Goal: Transaction & Acquisition: Purchase product/service

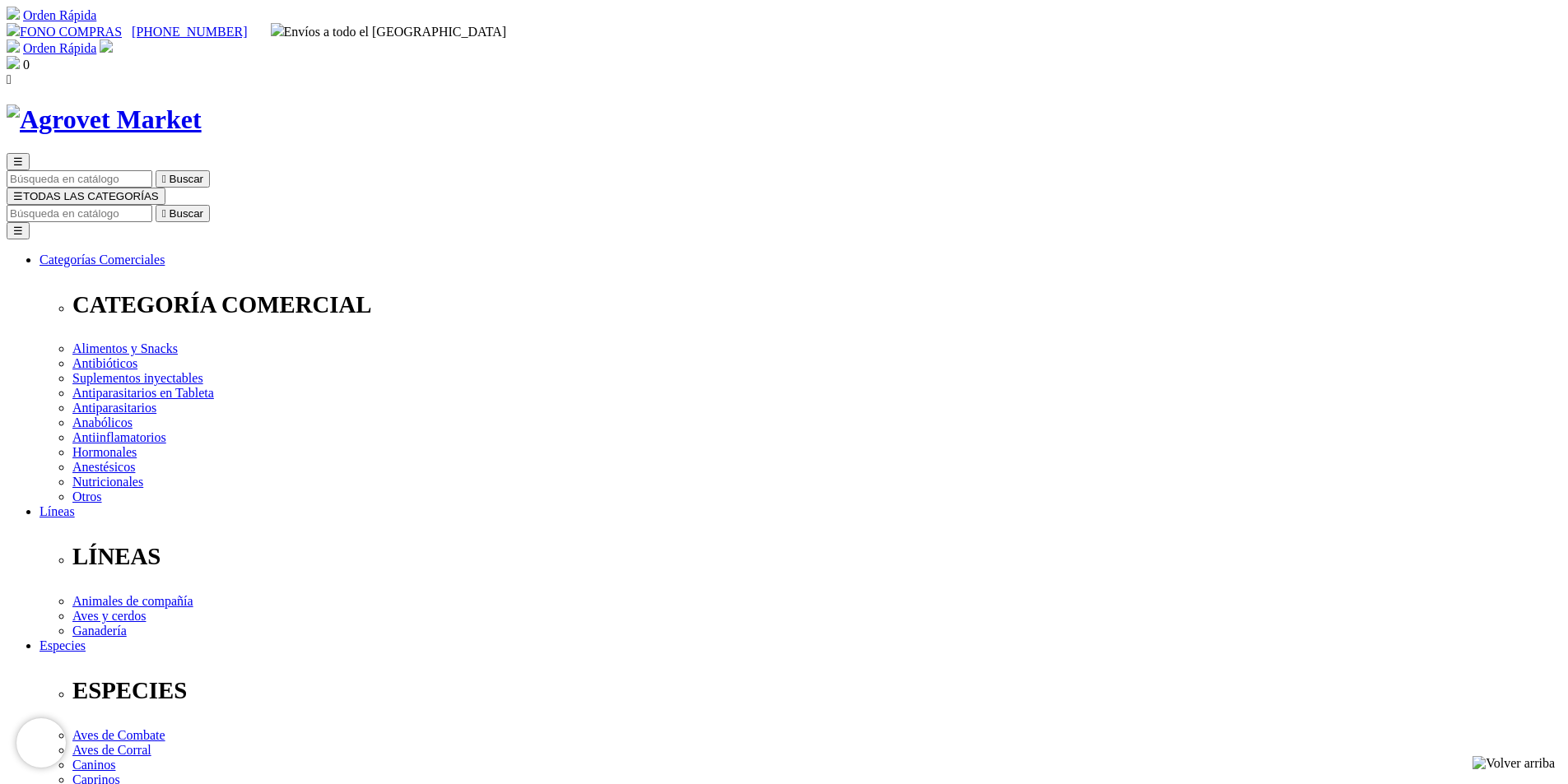
select select "35"
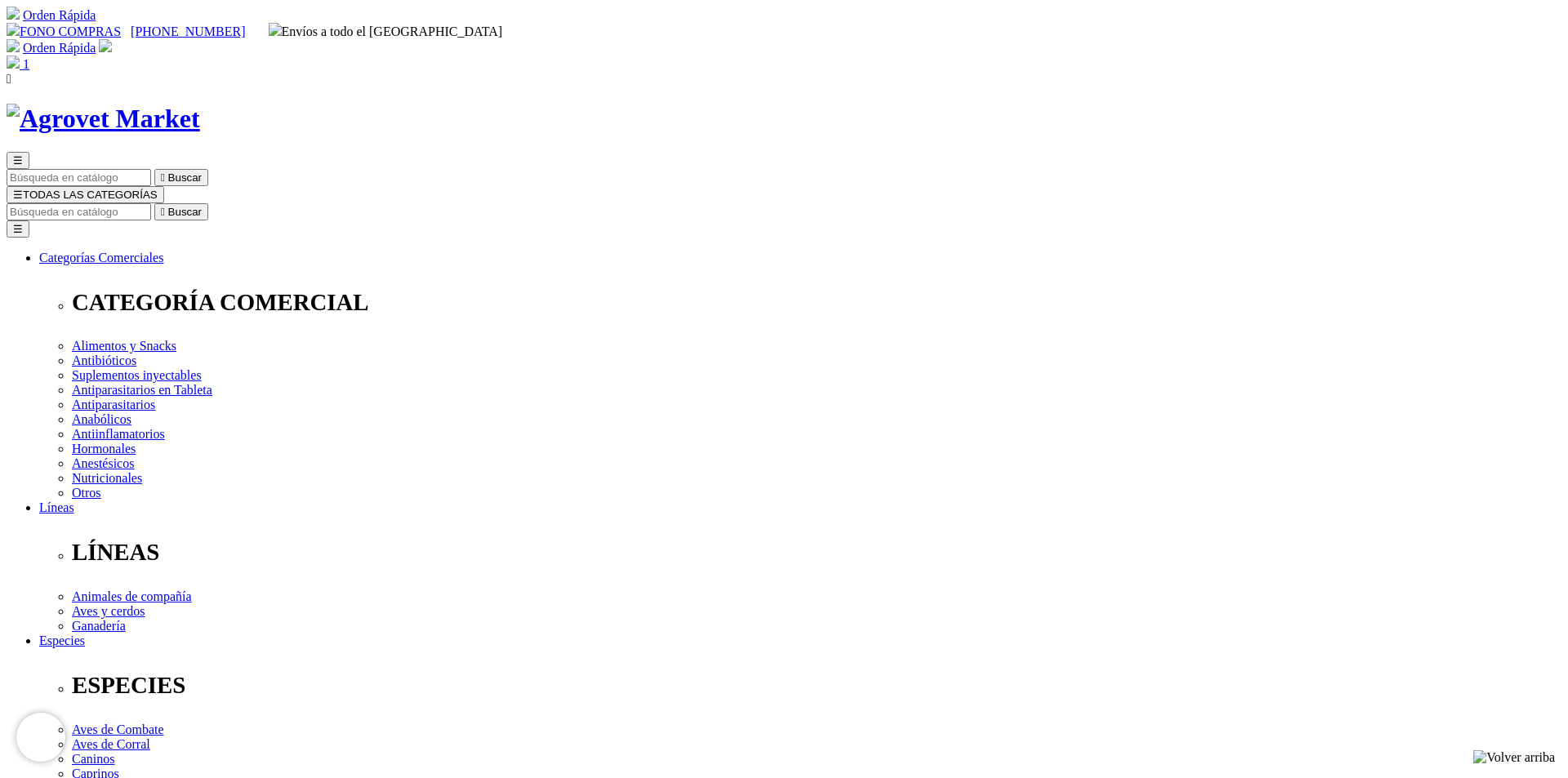
select select "35"
